Goal: Task Accomplishment & Management: Manage account settings

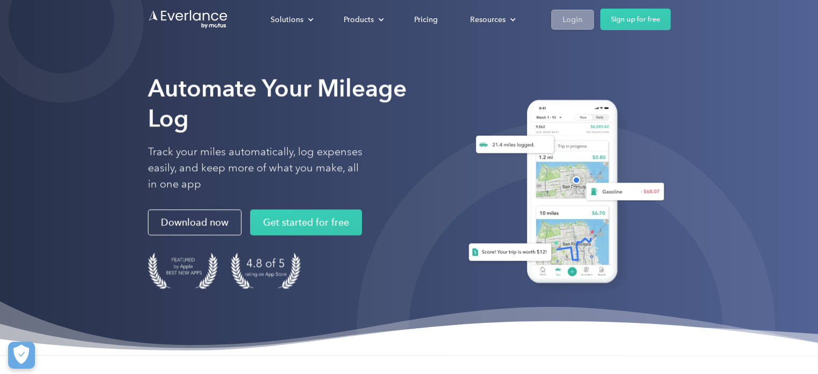
click at [572, 13] on div "Login" at bounding box center [572, 19] width 20 height 13
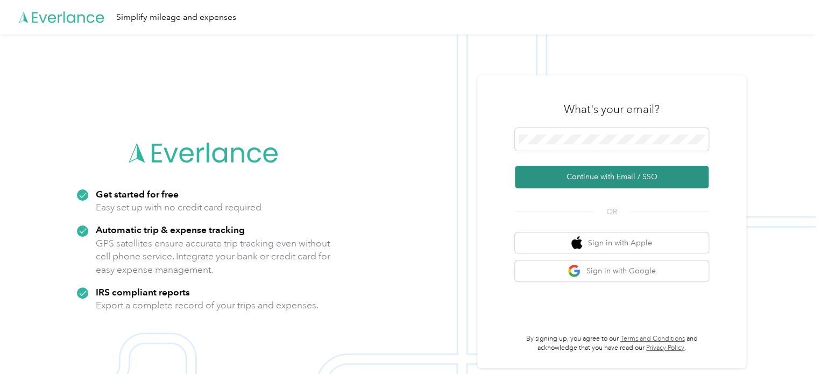
click at [590, 169] on button "Continue with Email / SSO" at bounding box center [612, 177] width 194 height 23
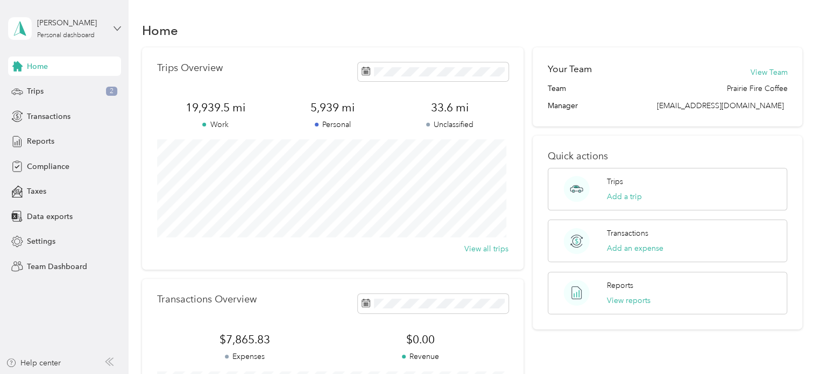
click at [116, 27] on icon at bounding box center [117, 29] width 8 height 8
click at [69, 88] on div "Team dashboard" at bounding box center [46, 88] width 58 height 11
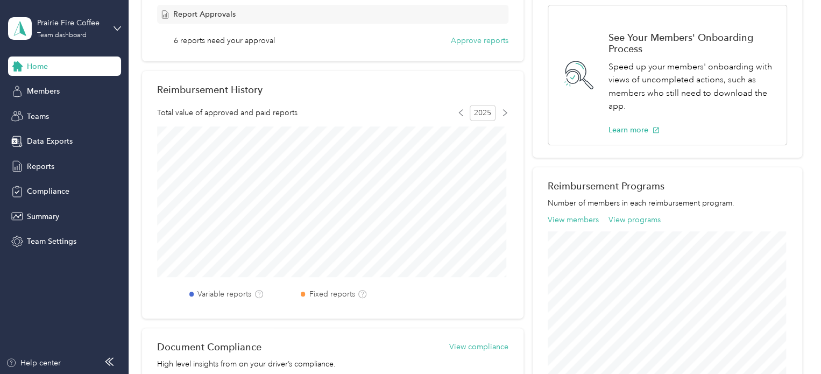
scroll to position [45, 0]
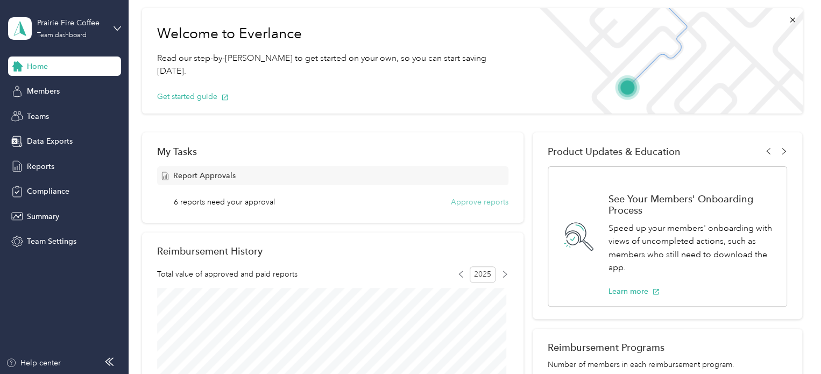
click at [451, 197] on button "Approve reports" at bounding box center [480, 201] width 58 height 11
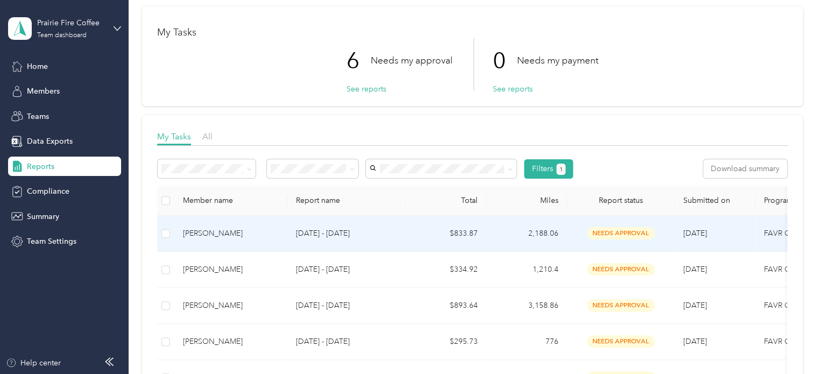
scroll to position [108, 0]
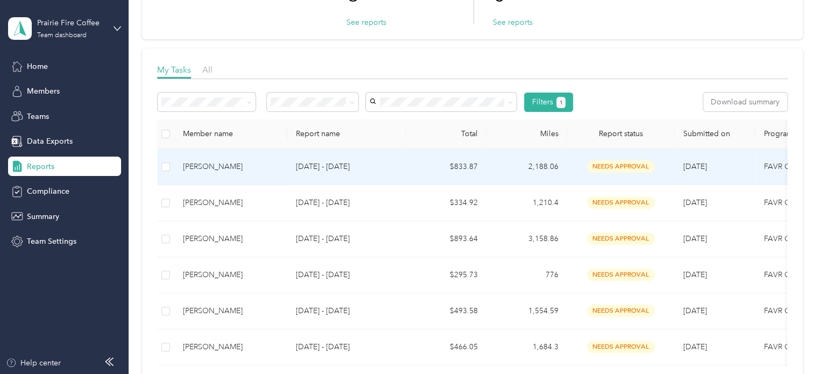
click at [222, 166] on div "Willard Gettle" at bounding box center [231, 167] width 96 height 12
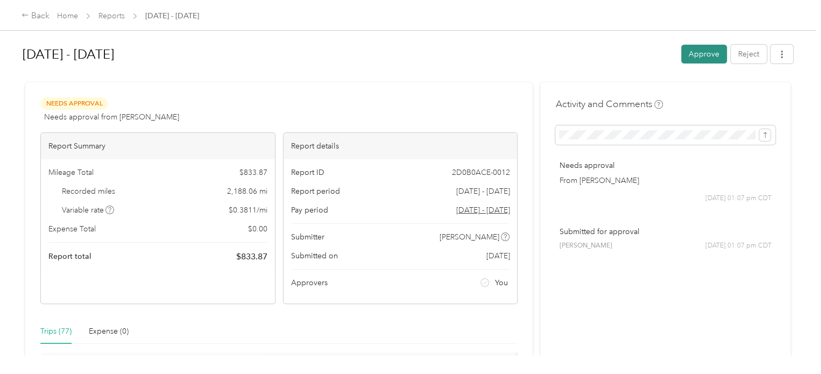
click at [688, 49] on button "Approve" at bounding box center [704, 54] width 46 height 19
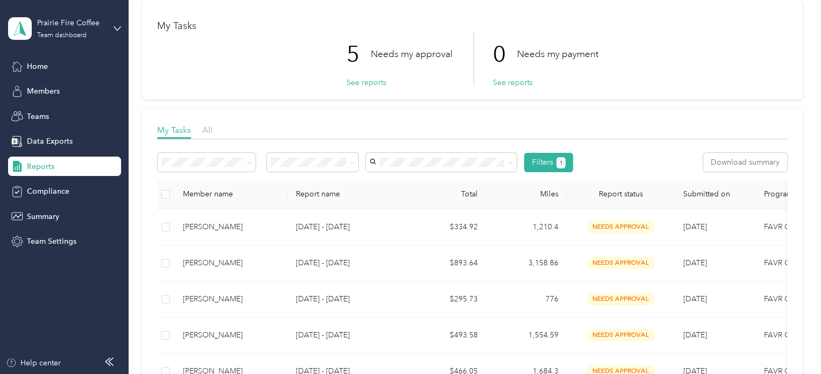
scroll to position [108, 0]
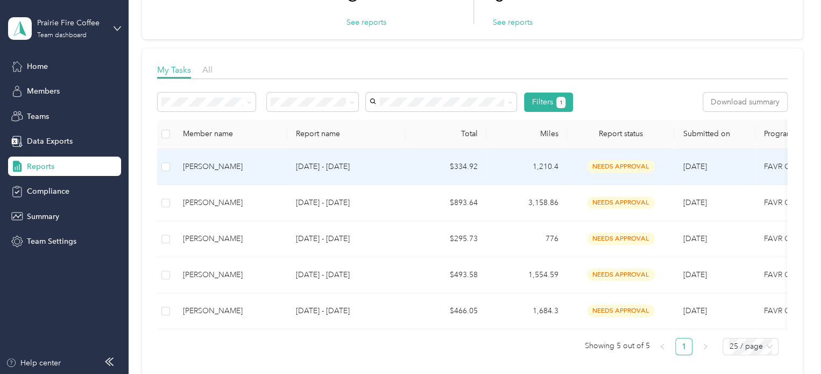
click at [216, 169] on div "Corey Losey" at bounding box center [231, 167] width 96 height 12
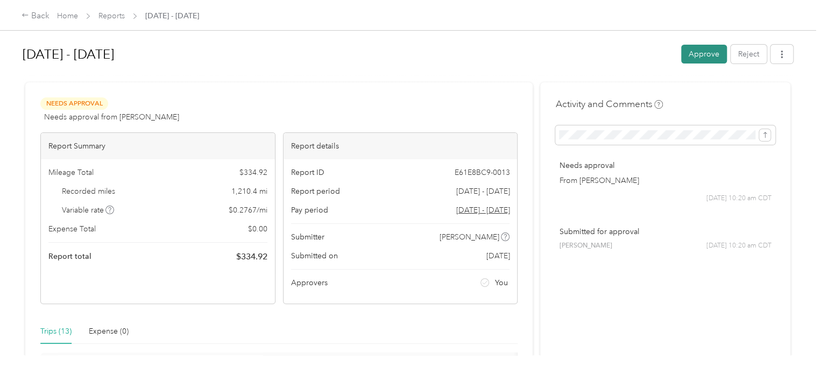
click at [694, 55] on button "Approve" at bounding box center [704, 54] width 46 height 19
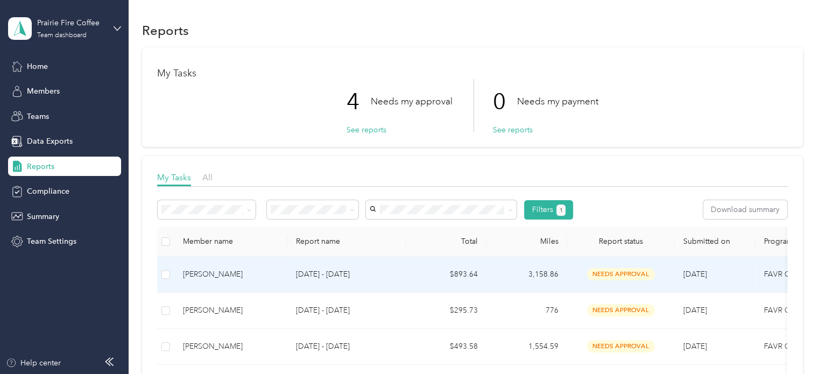
click at [199, 273] on div "Angela Robuck" at bounding box center [231, 274] width 96 height 12
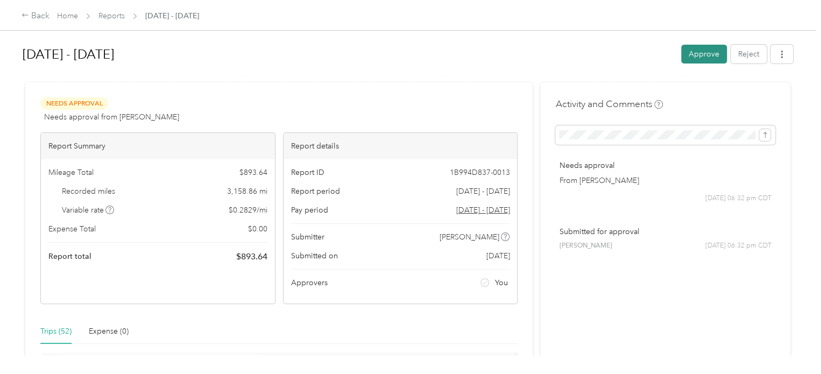
click at [695, 55] on button "Approve" at bounding box center [704, 54] width 46 height 19
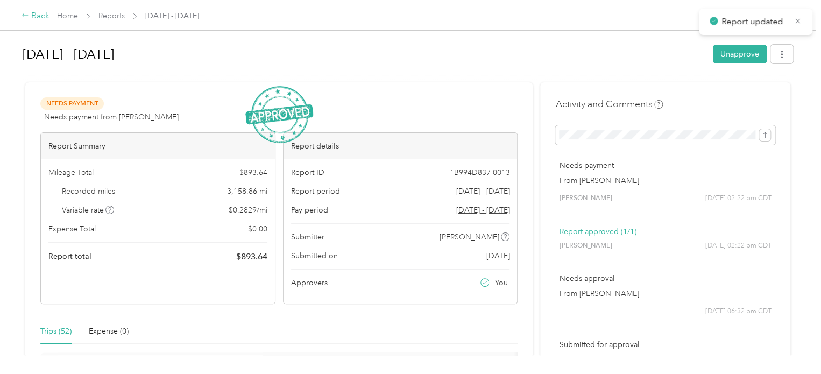
click at [26, 13] on icon at bounding box center [26, 15] width 8 height 8
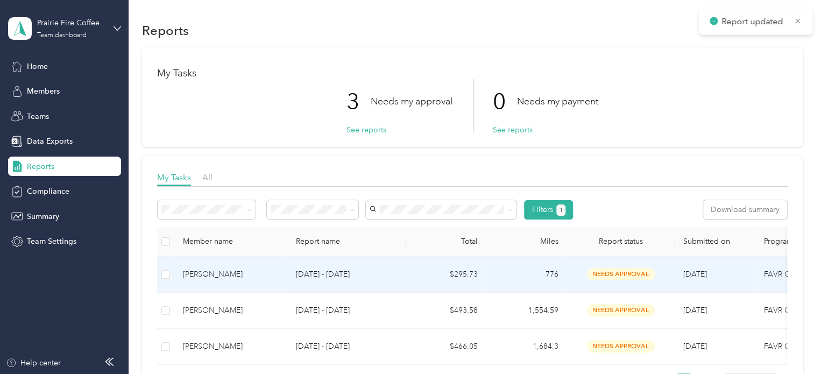
click at [197, 273] on div "James Wyant" at bounding box center [231, 274] width 96 height 12
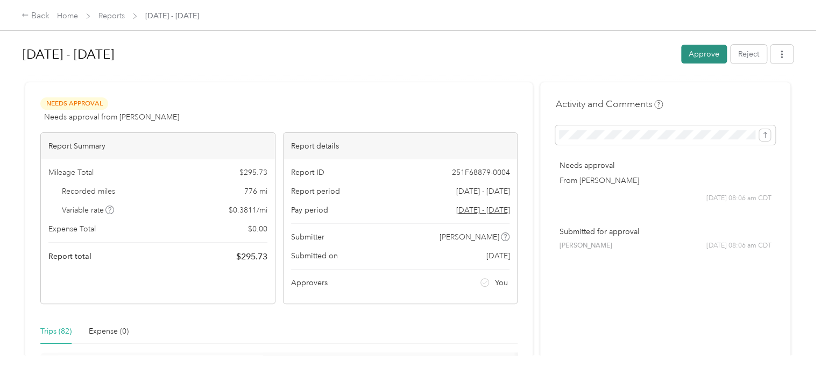
click at [701, 51] on button "Approve" at bounding box center [704, 54] width 46 height 19
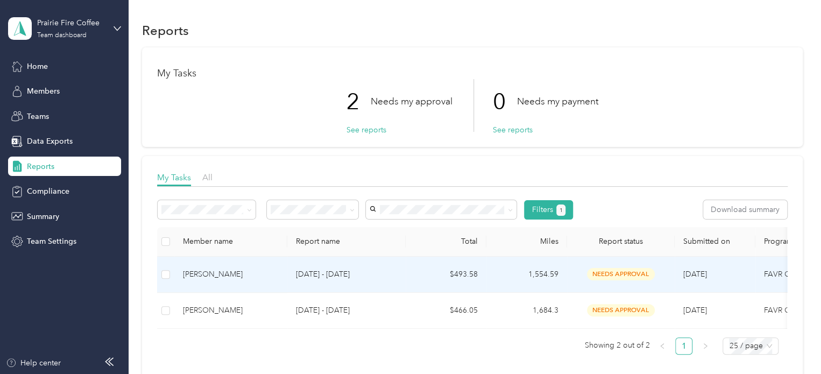
click at [201, 273] on div "Brian Evans" at bounding box center [231, 274] width 96 height 12
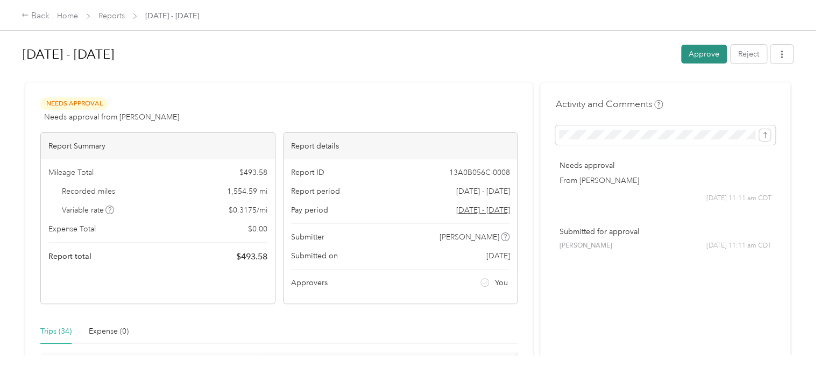
click at [687, 55] on button "Approve" at bounding box center [704, 54] width 46 height 19
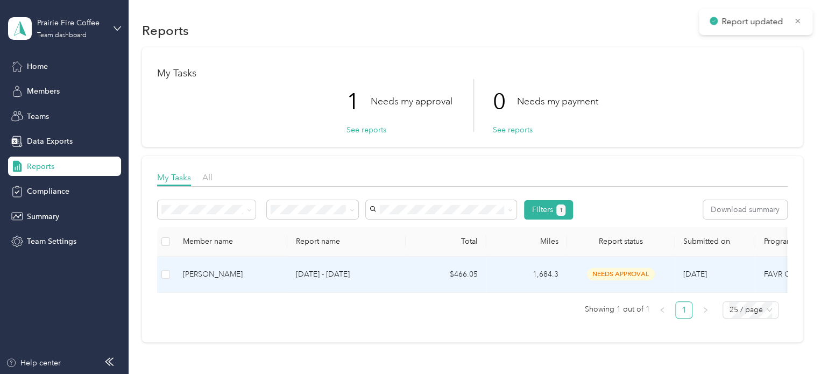
click at [189, 275] on div "Lanny Lewis" at bounding box center [231, 274] width 96 height 12
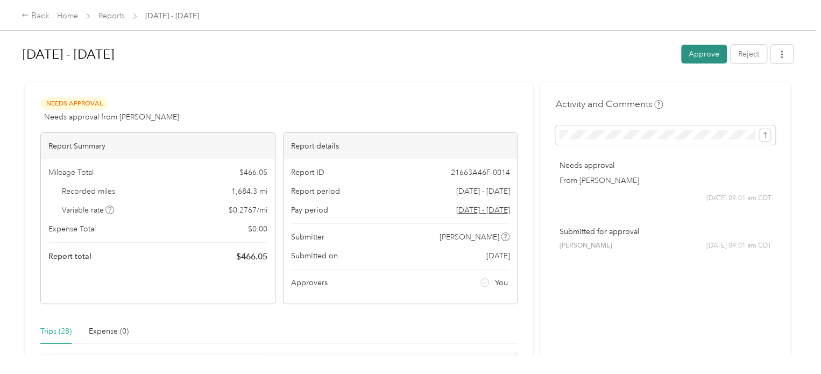
click at [692, 49] on button "Approve" at bounding box center [704, 54] width 46 height 19
